Goal: Transaction & Acquisition: Book appointment/travel/reservation

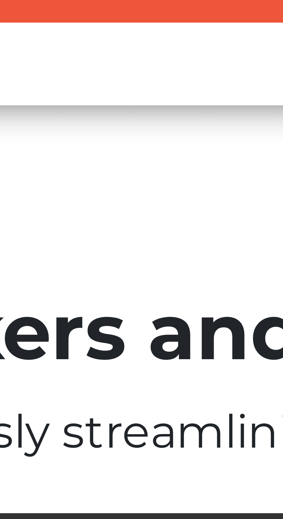
scroll to position [16, 0]
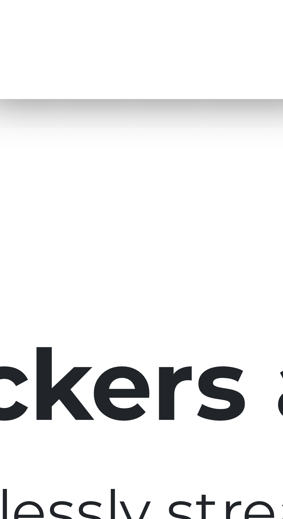
click at [76, 244] on div "Packers and Movers in [GEOGRAPHIC_DATA] Effortlessly streamlining Every movemen…" at bounding box center [142, 138] width 208 height 225
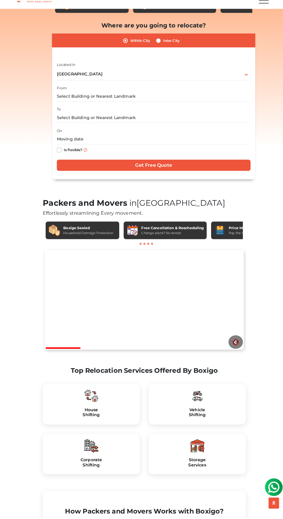
scroll to position [62, 0]
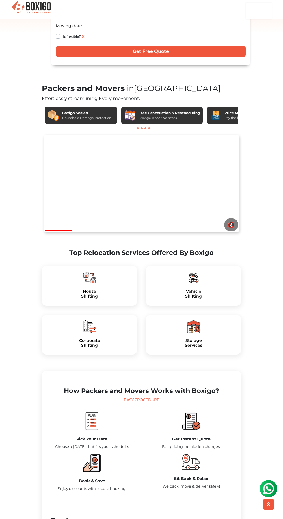
scroll to position [185, 0]
